Goal: Task Accomplishment & Management: Manage account settings

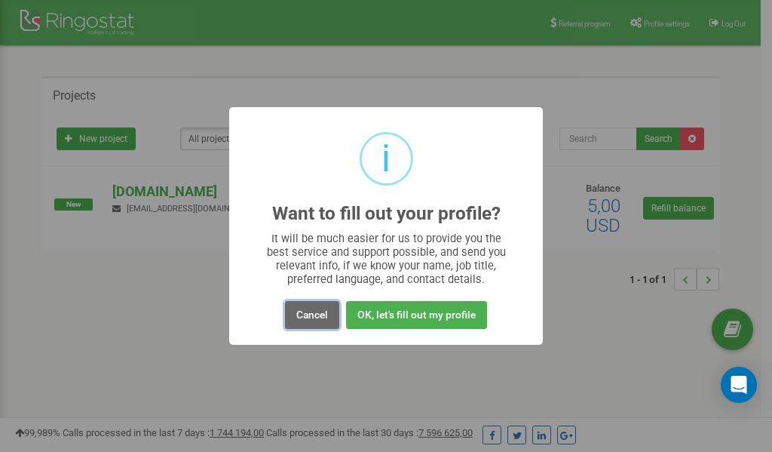
click at [315, 319] on button "Cancel" at bounding box center [312, 315] width 54 height 28
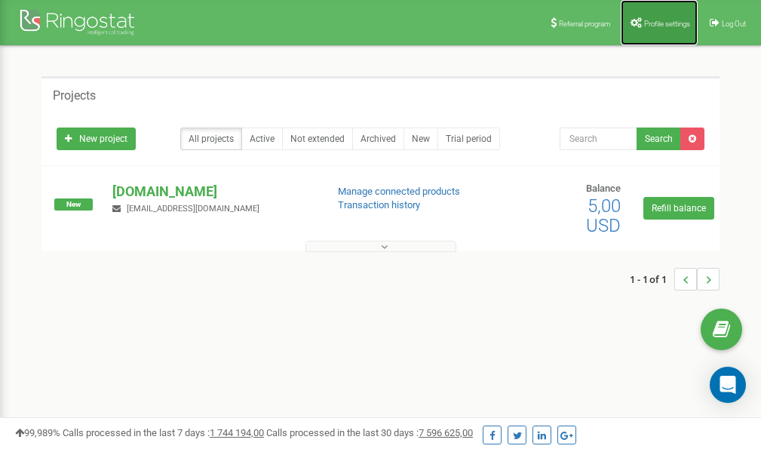
click at [658, 23] on span "Profile settings" at bounding box center [667, 24] width 46 height 8
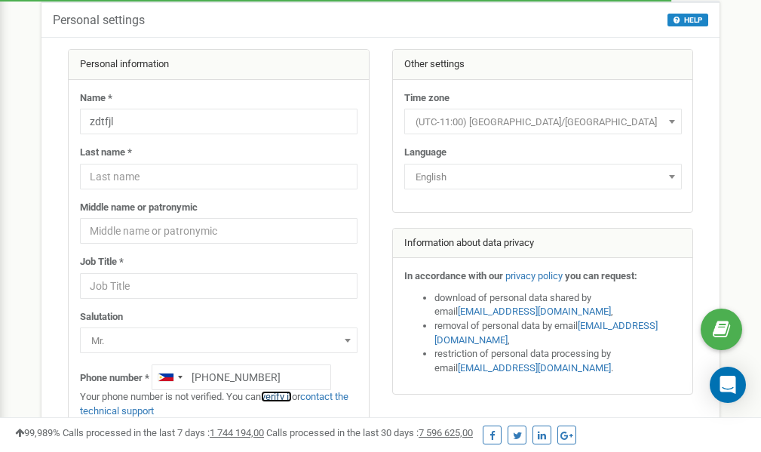
click at [281, 396] on link "verify it" at bounding box center [276, 396] width 31 height 11
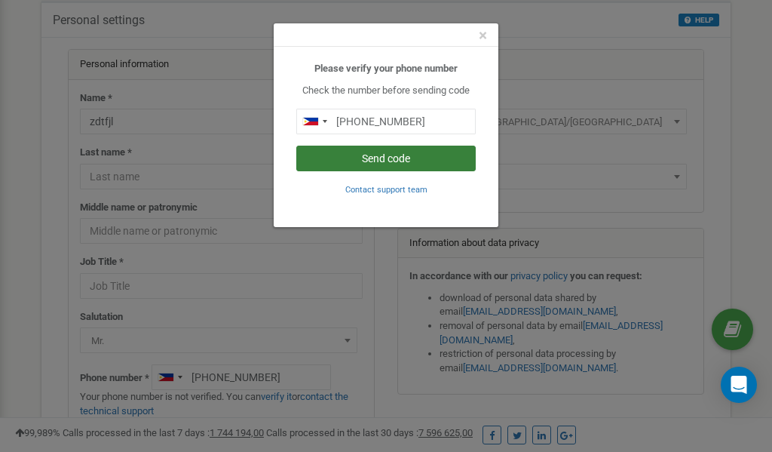
click at [376, 158] on button "Send code" at bounding box center [386, 159] width 180 height 26
